Goal: Find specific page/section: Find specific page/section

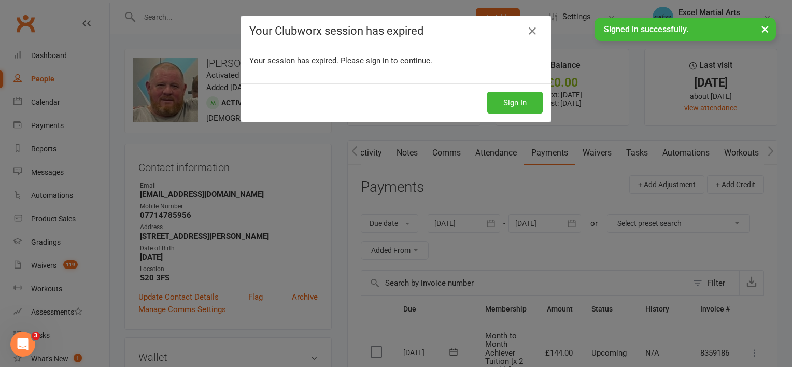
click at [513, 104] on button "Sign In" at bounding box center [514, 103] width 55 height 22
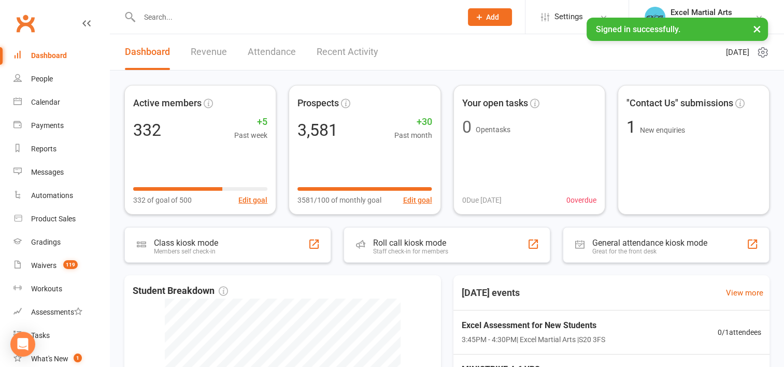
click at [159, 12] on input "text" at bounding box center [295, 17] width 318 height 15
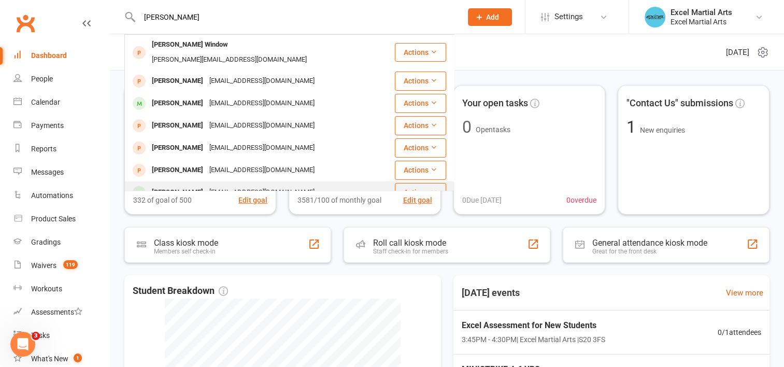
type input "katie"
click at [182, 185] on div "Katie Quirke" at bounding box center [178, 192] width 58 height 15
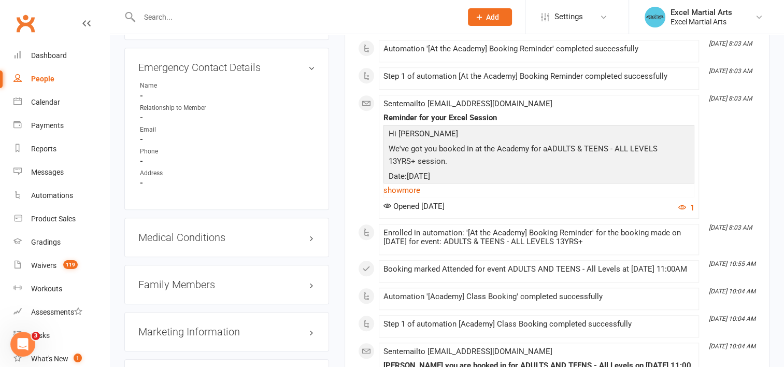
scroll to position [1036, 0]
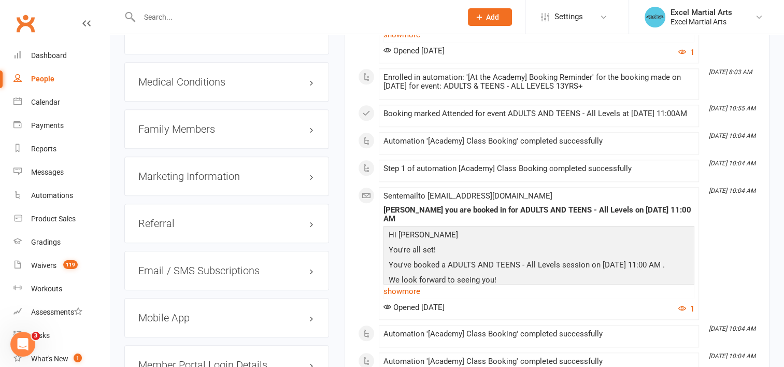
click at [188, 124] on h3 "Family Members" at bounding box center [226, 128] width 177 height 11
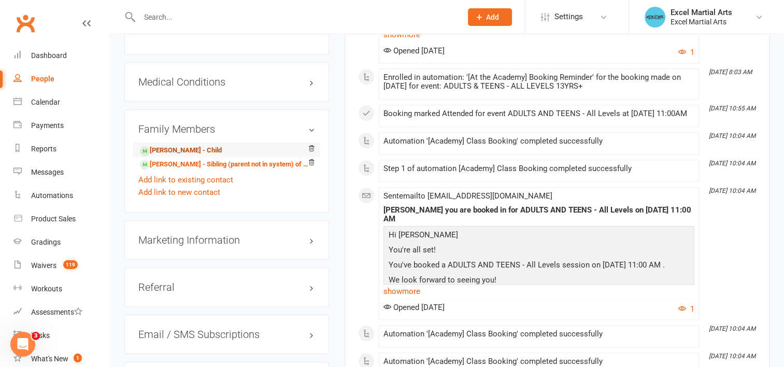
click at [189, 153] on link "Jasper Gough-Jones - Child" at bounding box center [181, 150] width 82 height 11
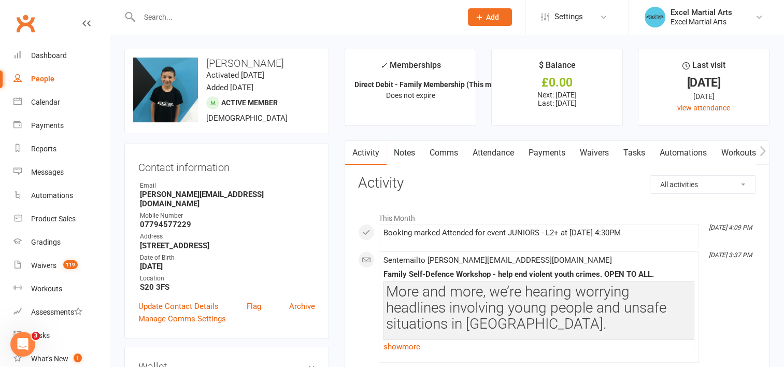
drag, startPoint x: 241, startPoint y: 235, endPoint x: 136, endPoint y: 239, distance: 104.7
click at [136, 239] on div "Contact information Owner Email michael.goughjones@gmail.com Mobile Number 0779…" at bounding box center [226, 241] width 205 height 195
copy strong "27 Hartland Drive S20 2QD"
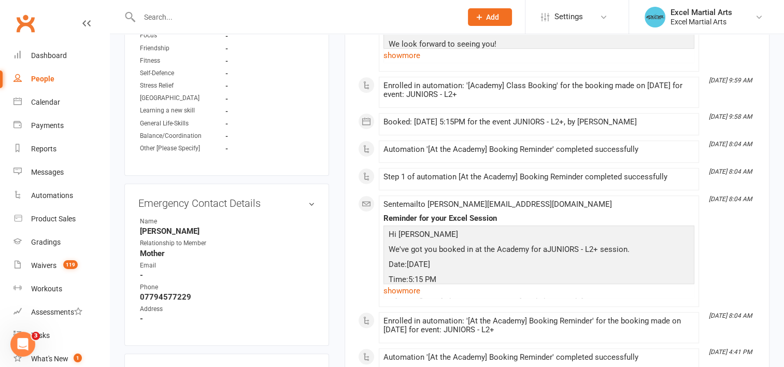
scroll to position [933, 0]
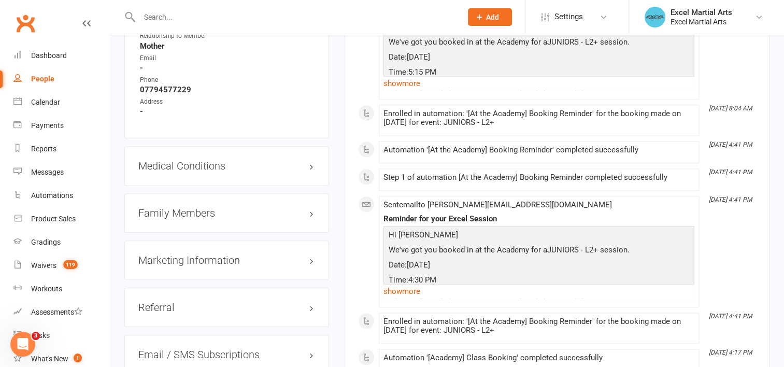
click at [173, 207] on h3 "Family Members" at bounding box center [226, 212] width 177 height 11
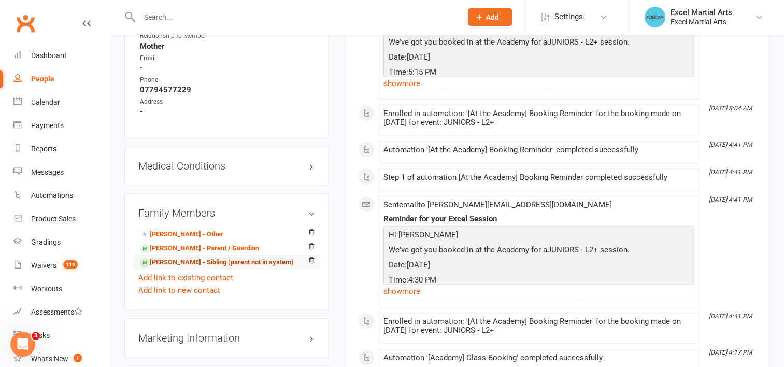
click at [171, 257] on link "Nia Gough-Jones - Sibling (parent not in system)" at bounding box center [217, 262] width 154 height 11
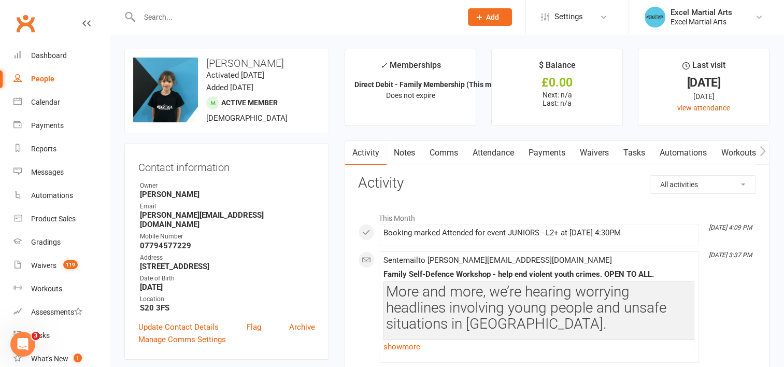
click at [266, 19] on input "text" at bounding box center [295, 17] width 318 height 15
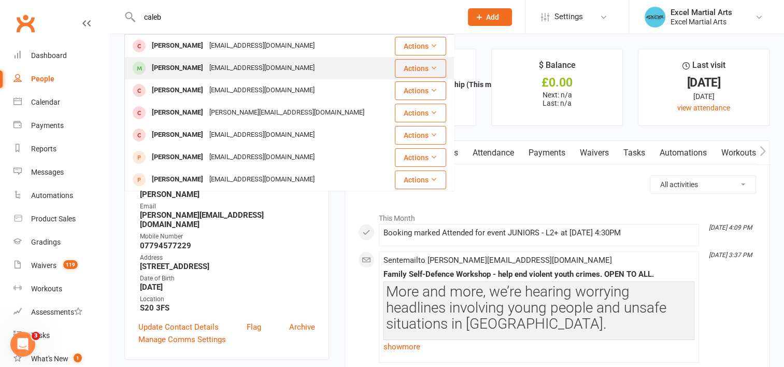
type input "caleb"
click at [247, 73] on div "calebmatthewbastock@gmail.com" at bounding box center [261, 68] width 111 height 15
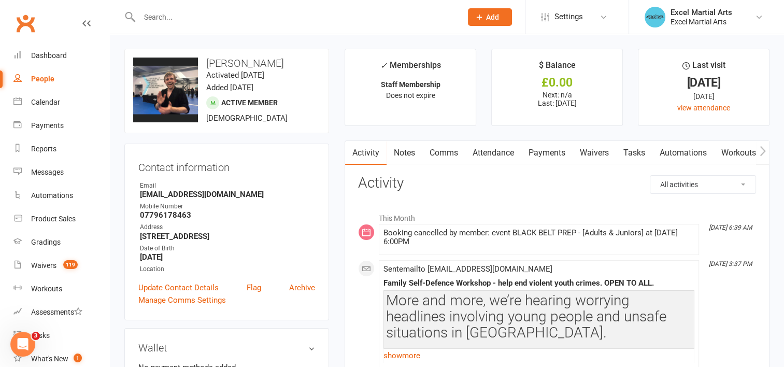
click at [192, 17] on input "text" at bounding box center [295, 17] width 318 height 15
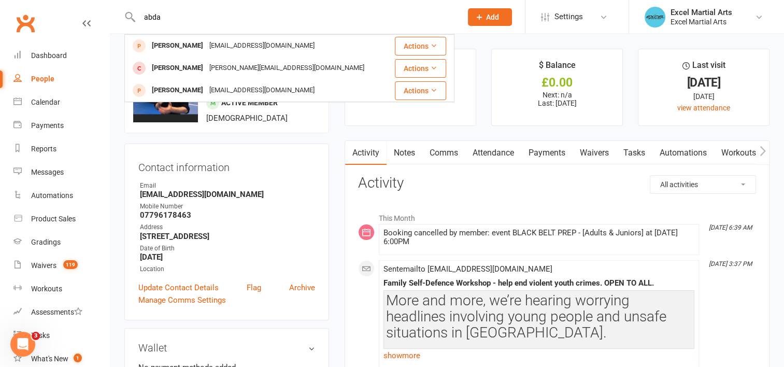
drag, startPoint x: 171, startPoint y: 17, endPoint x: 140, endPoint y: 17, distance: 31.1
click at [140, 17] on input "abda" at bounding box center [295, 17] width 318 height 15
type input "abda"
click at [36, 101] on div "Calendar" at bounding box center [45, 102] width 29 height 8
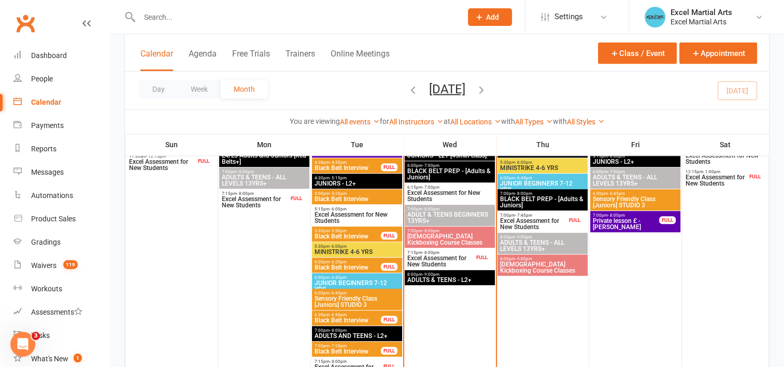
scroll to position [434, 0]
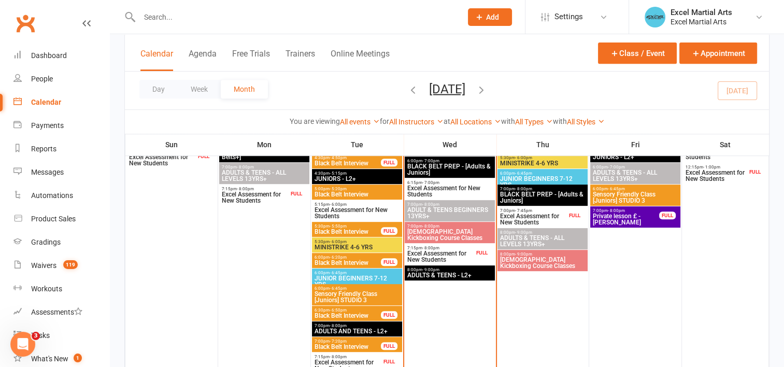
click at [374, 273] on span "6:00pm - 6:45pm" at bounding box center [357, 272] width 86 height 5
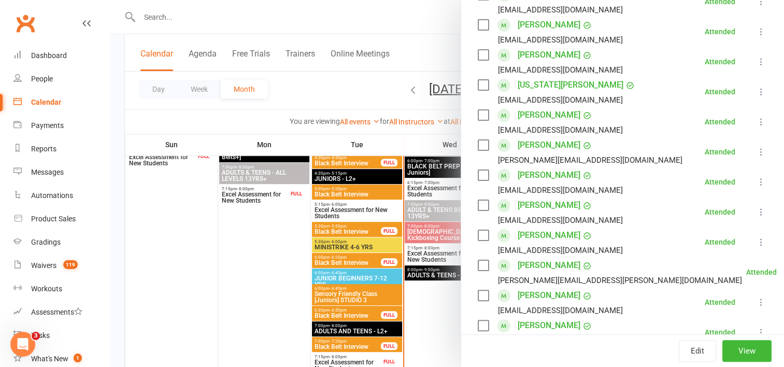
scroll to position [207, 0]
click at [274, 305] on div at bounding box center [447, 183] width 674 height 367
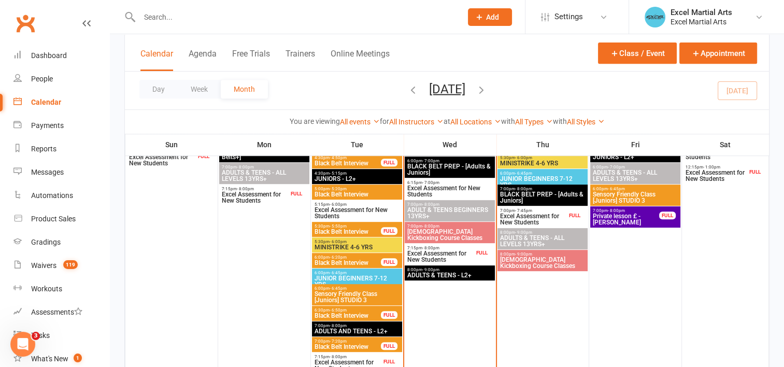
click at [338, 294] on span "Sensory Friendly Class [Juniors] STUDIO 3" at bounding box center [357, 297] width 86 height 12
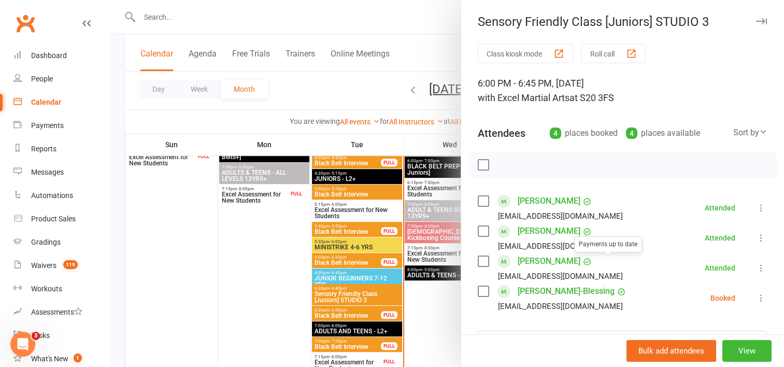
click at [567, 261] on link "Abdirashid Mohamoud" at bounding box center [549, 261] width 63 height 17
